Goal: Check status

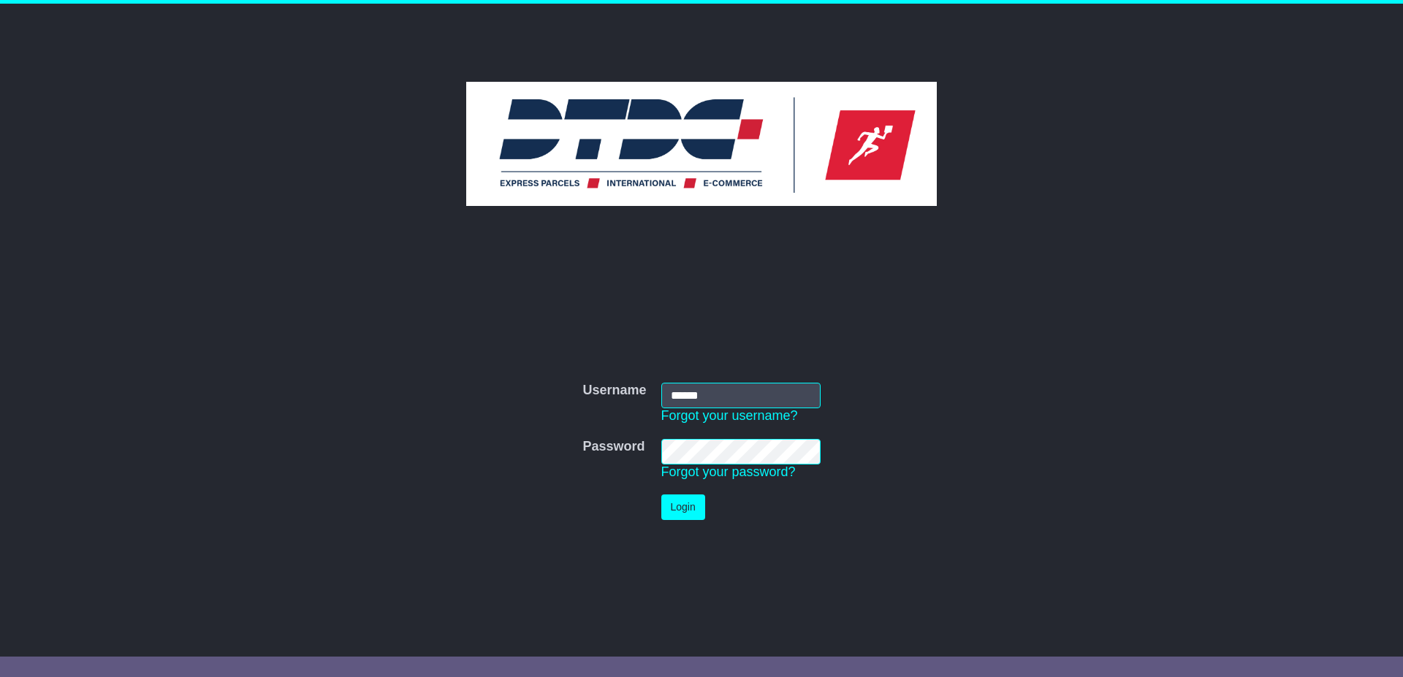
type input "******"
click at [681, 504] on button "Login" at bounding box center [683, 508] width 44 height 26
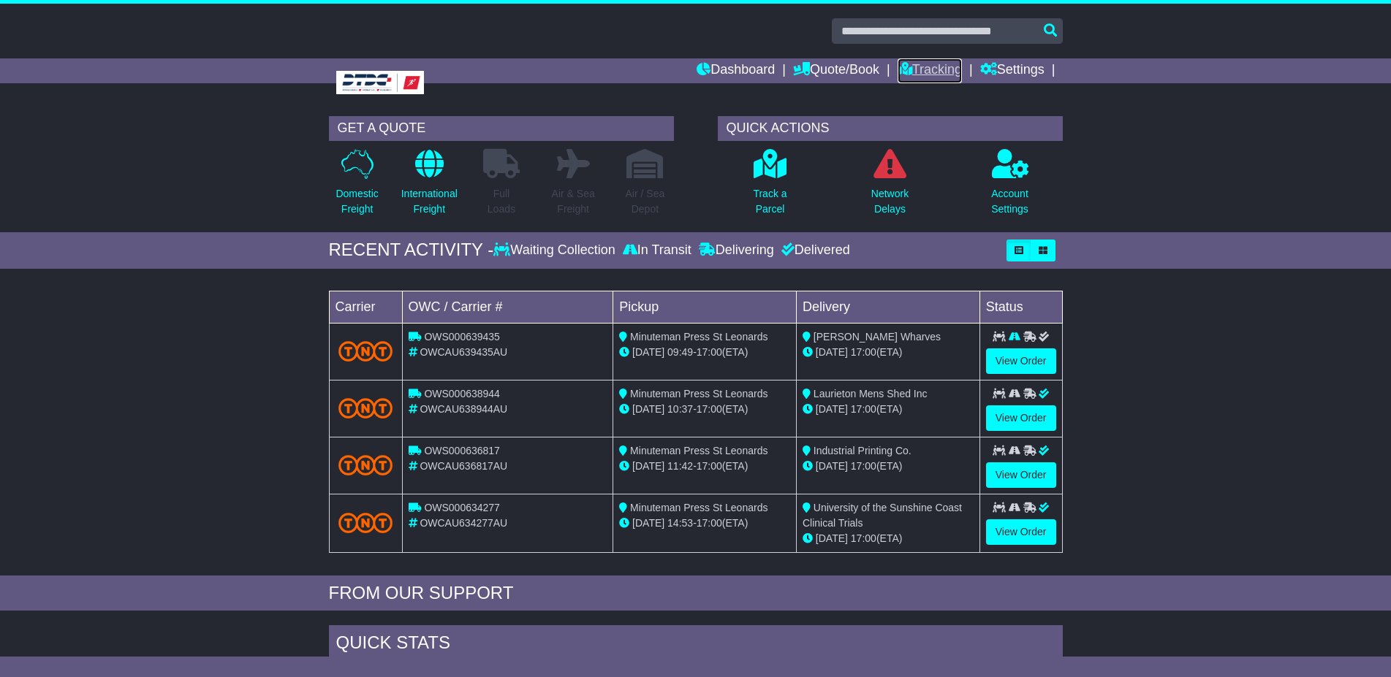
click at [934, 70] on link "Tracking" at bounding box center [929, 70] width 64 height 25
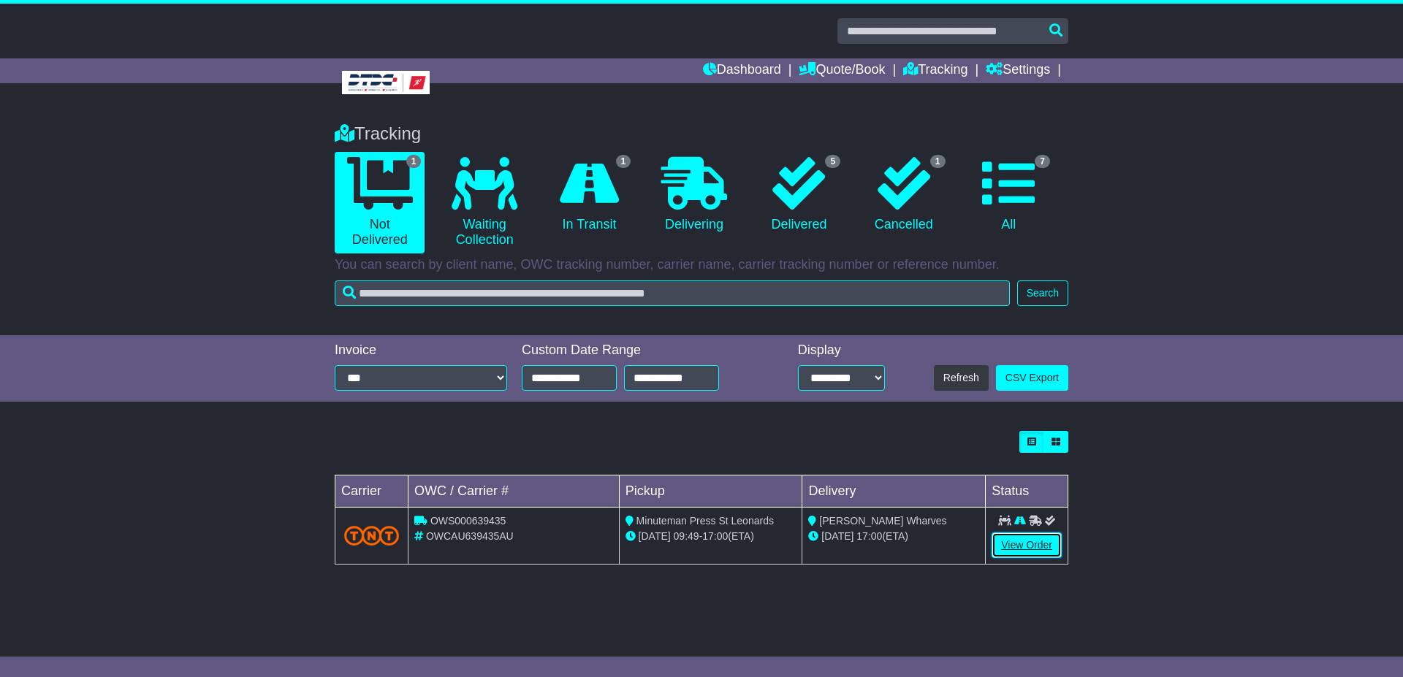
click at [1022, 540] on link "View Order" at bounding box center [1027, 546] width 70 height 26
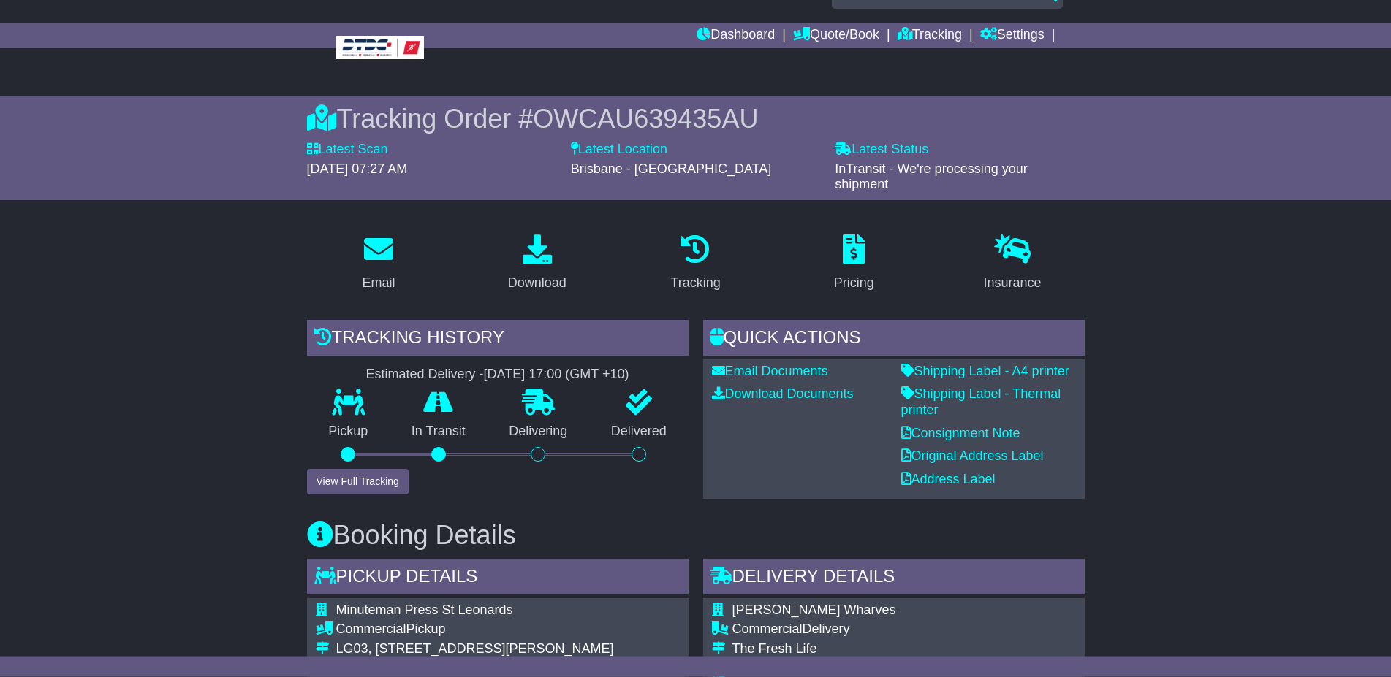
scroll to position [75, 0]
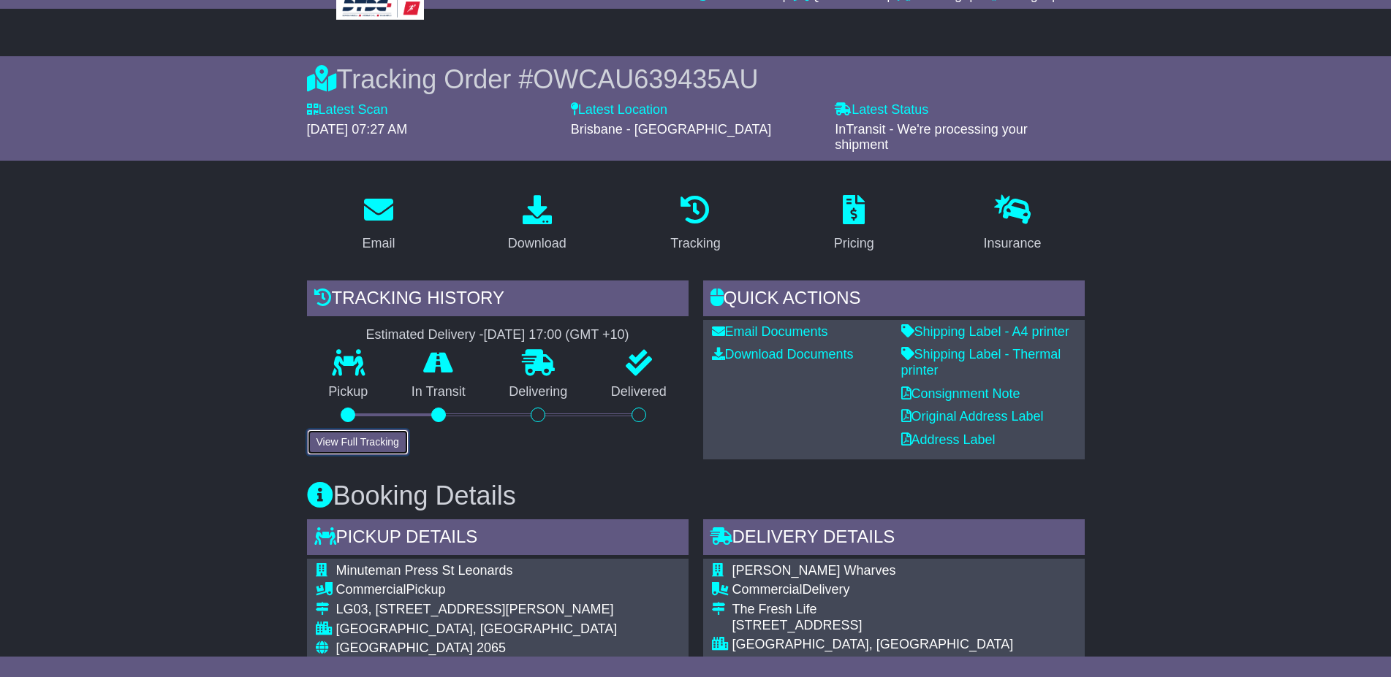
click at [374, 444] on button "View Full Tracking" at bounding box center [358, 443] width 102 height 26
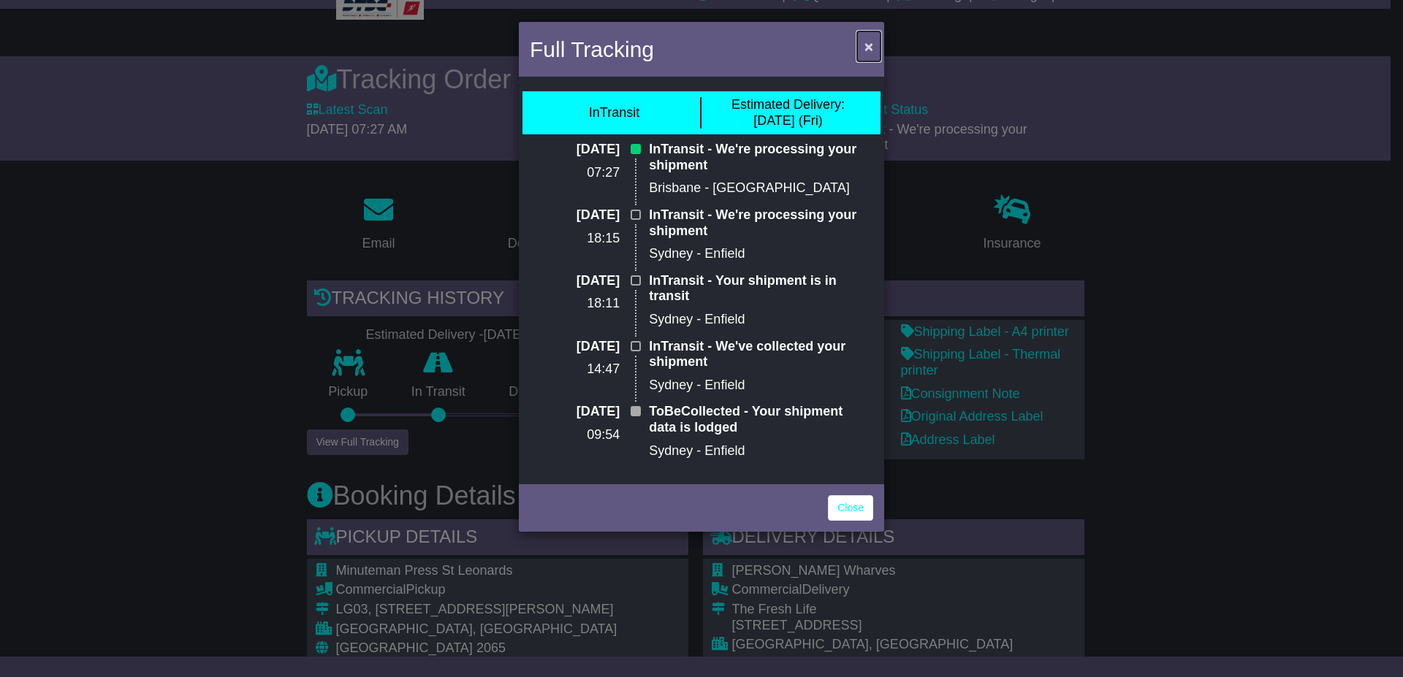
click at [871, 42] on span "×" at bounding box center [869, 46] width 9 height 17
